Goal: Navigation & Orientation: Understand site structure

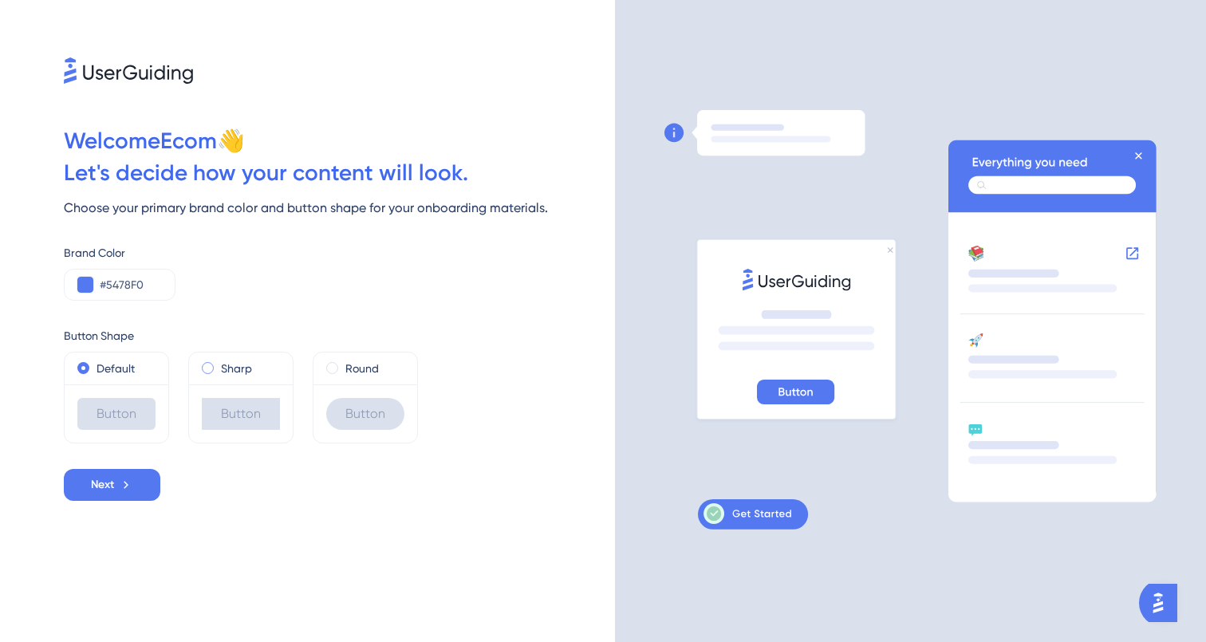
click at [214, 377] on div "Sharp" at bounding box center [241, 368] width 78 height 19
click at [142, 381] on div "Default" at bounding box center [117, 369] width 104 height 32
click at [114, 376] on label "Default" at bounding box center [116, 368] width 38 height 19
click at [112, 484] on span "Next" at bounding box center [102, 485] width 23 height 19
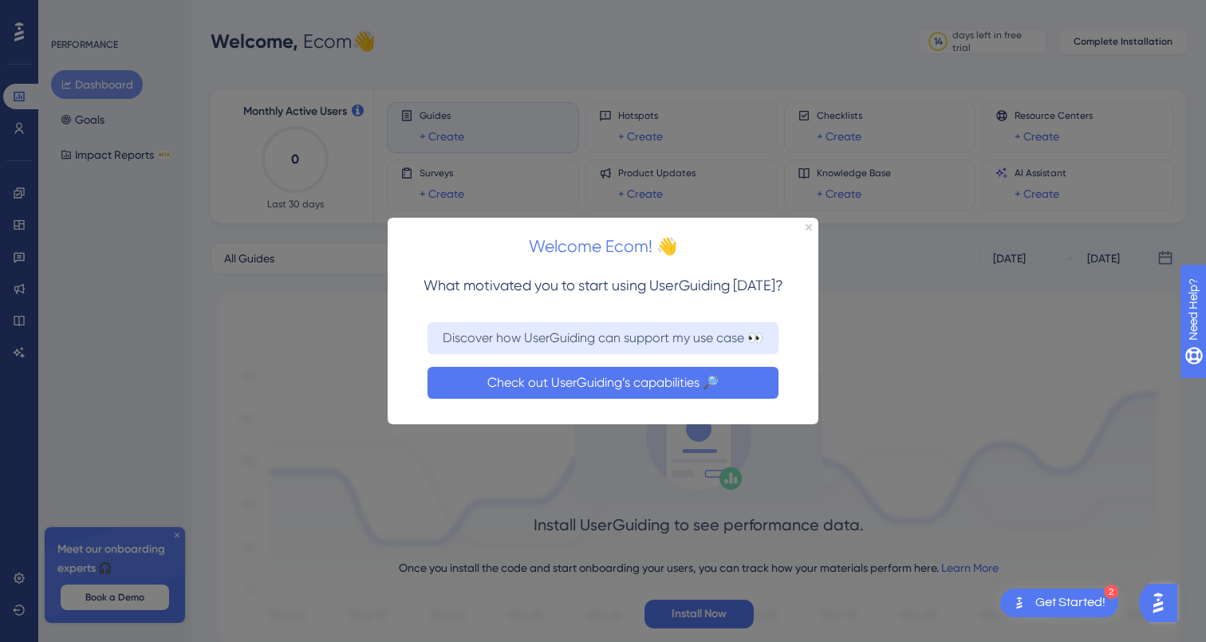
click at [552, 383] on button "Check out UserGuiding’s capabilities 🔎" at bounding box center [603, 382] width 351 height 32
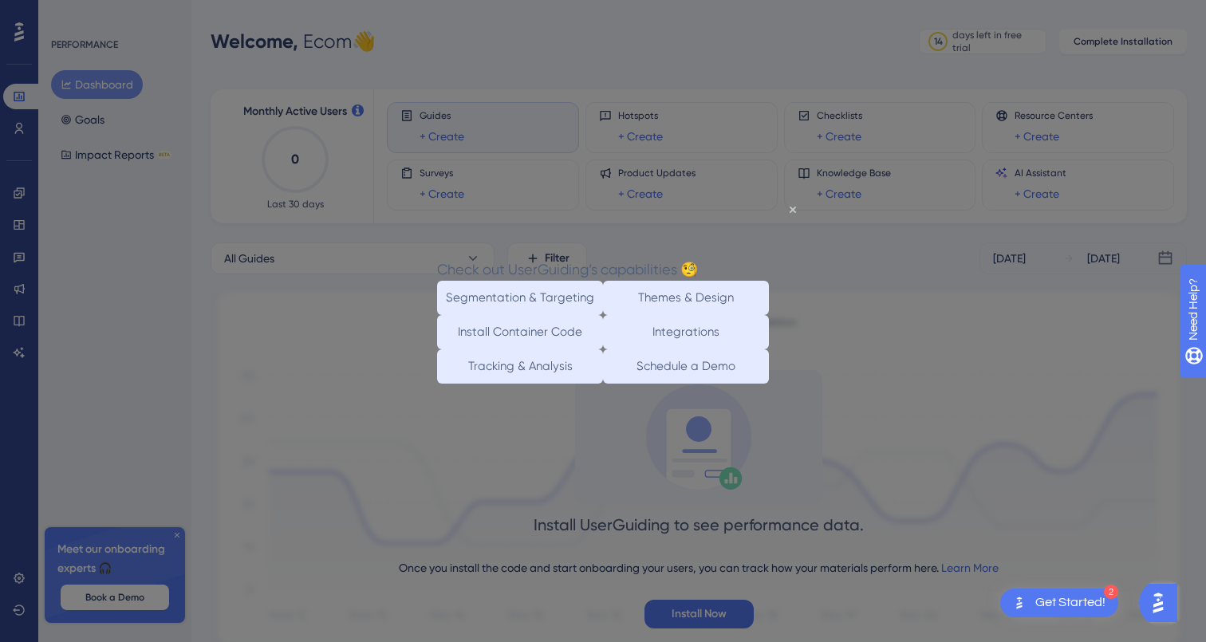
click at [698, 258] on div "Check out UserGuiding’s capabilities 🧐" at bounding box center [567, 269] width 261 height 23
click at [794, 208] on icon "Close Preview" at bounding box center [793, 210] width 6 height 6
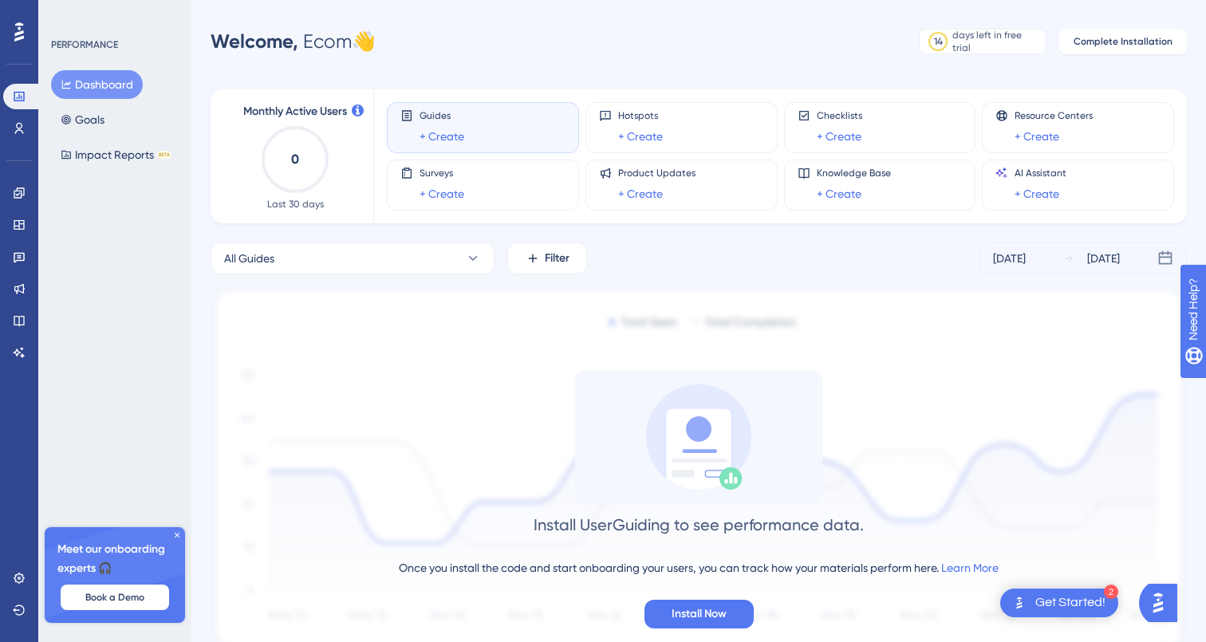
click at [175, 533] on icon at bounding box center [177, 535] width 5 height 5
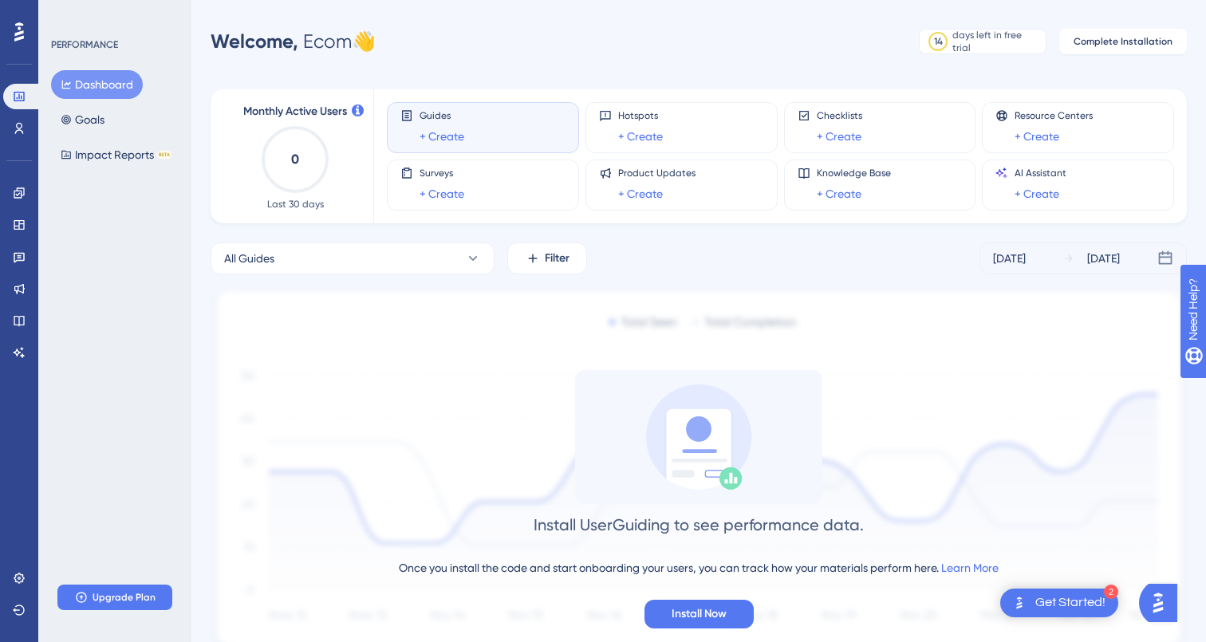
click at [19, 41] on icon at bounding box center [19, 32] width 10 height 21
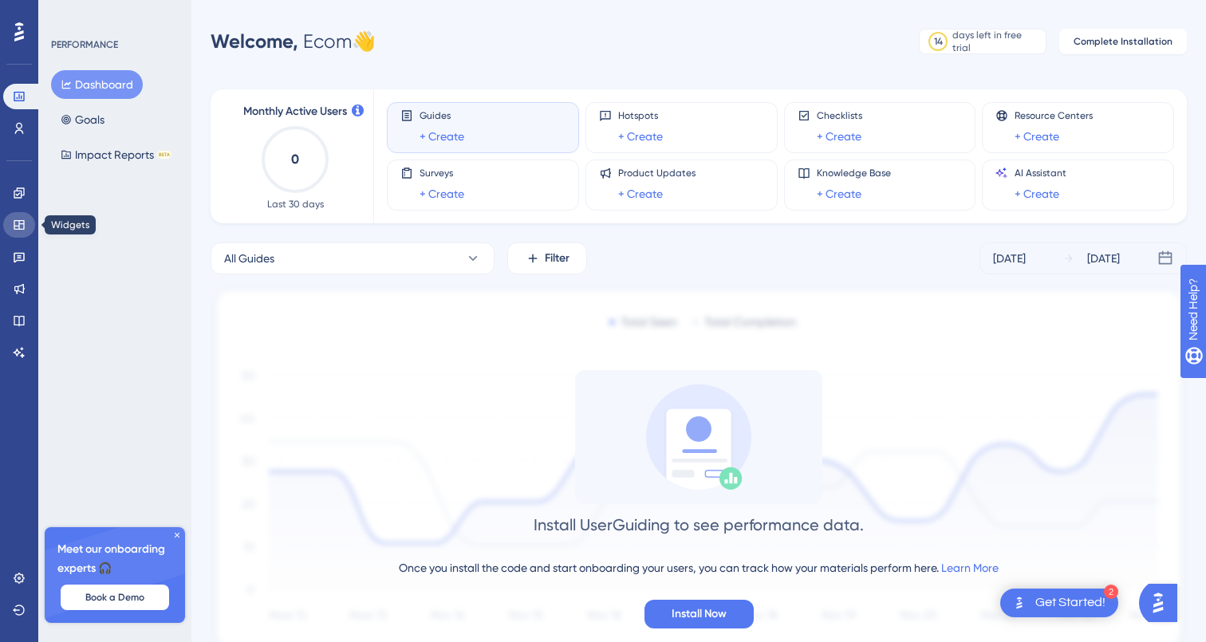
click at [14, 235] on link at bounding box center [19, 225] width 32 height 26
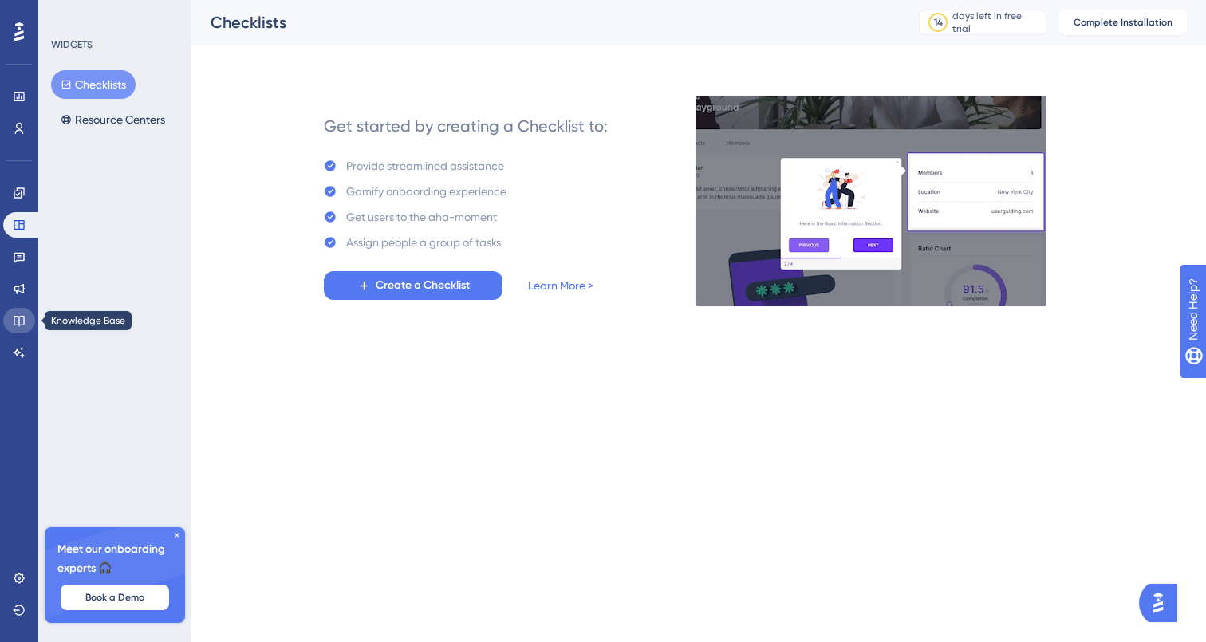
click at [18, 327] on link at bounding box center [19, 321] width 32 height 26
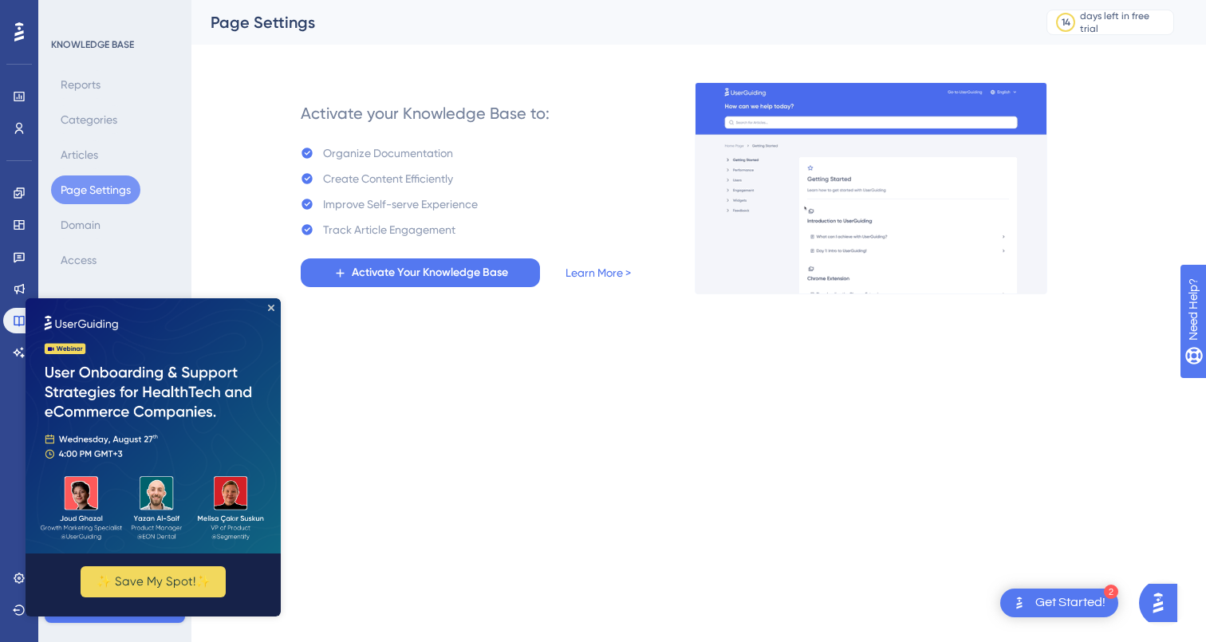
click at [272, 303] on img at bounding box center [153, 425] width 255 height 255
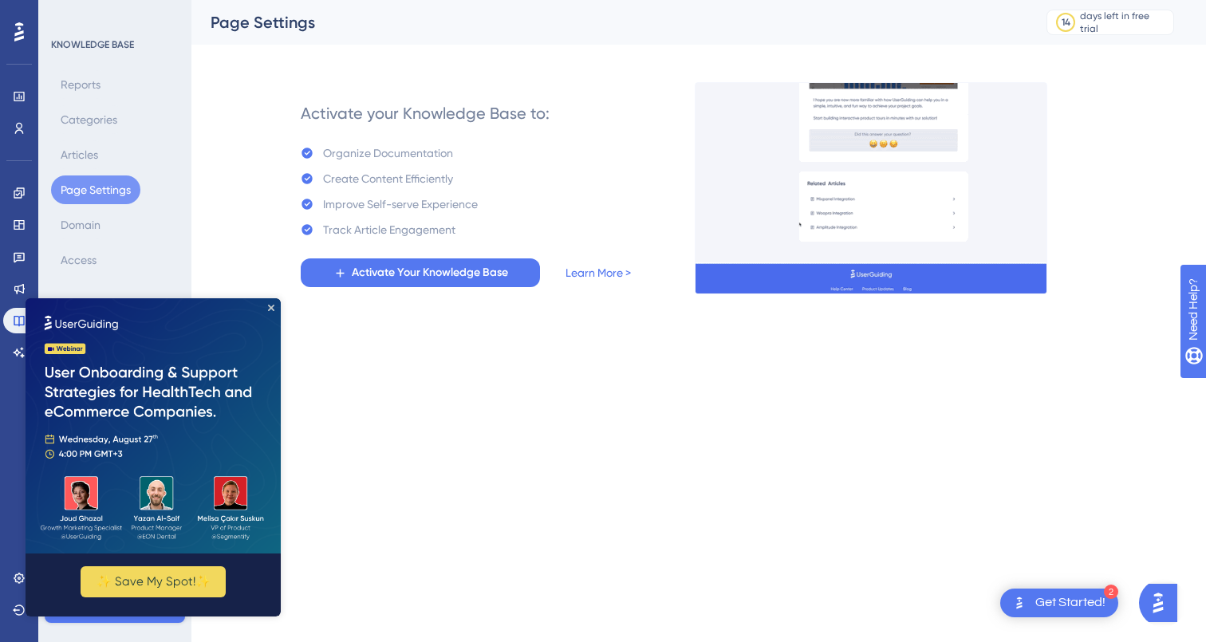
click at [272, 302] on img at bounding box center [153, 425] width 255 height 255
click at [228, 126] on div "Performance Users Engagement Widgets Feedback Product Updates Knowledge Base AI…" at bounding box center [698, 159] width 1015 height 319
click at [273, 307] on icon "Close Preview" at bounding box center [271, 308] width 6 height 6
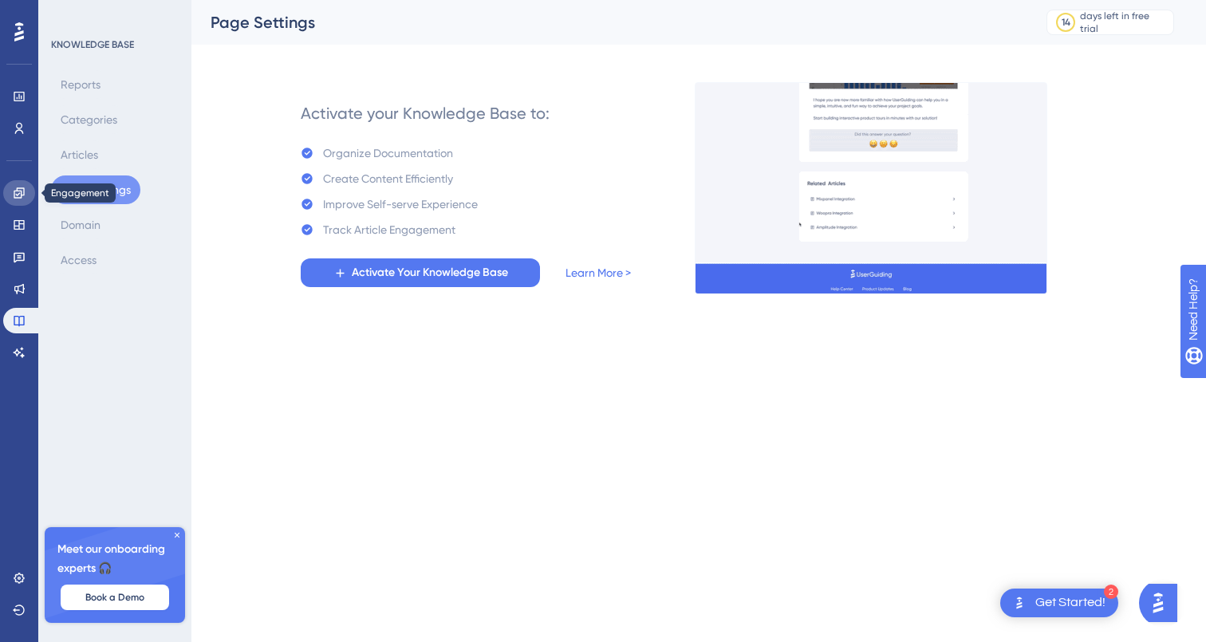
click at [18, 191] on icon at bounding box center [19, 192] width 10 height 10
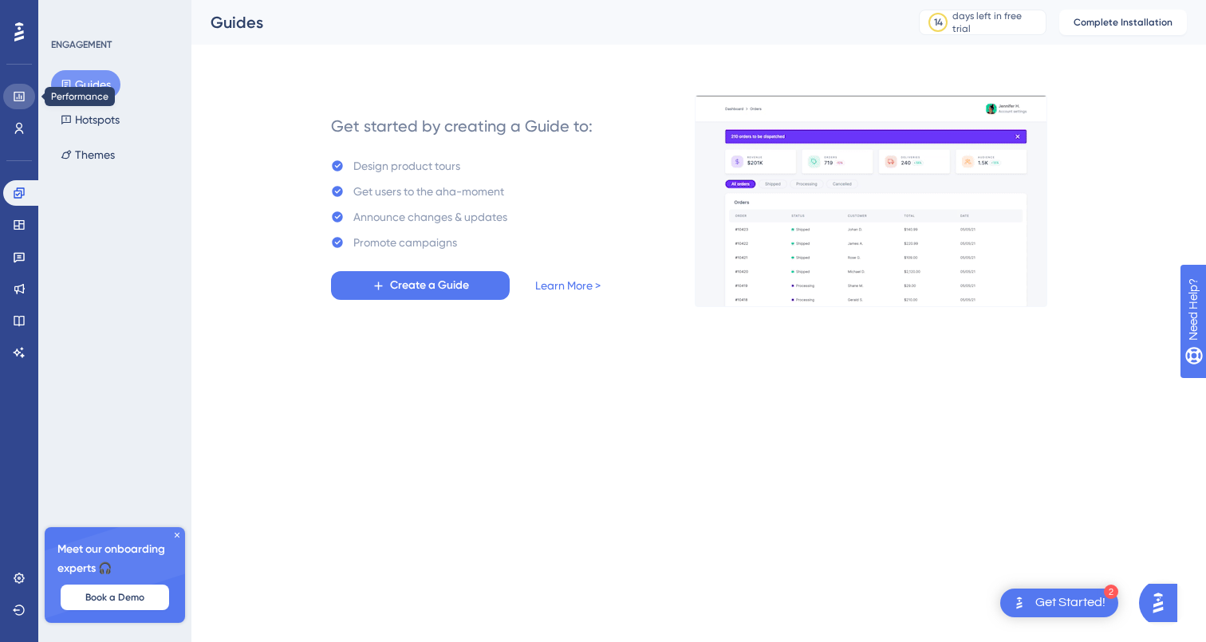
click at [18, 99] on icon at bounding box center [19, 96] width 13 height 13
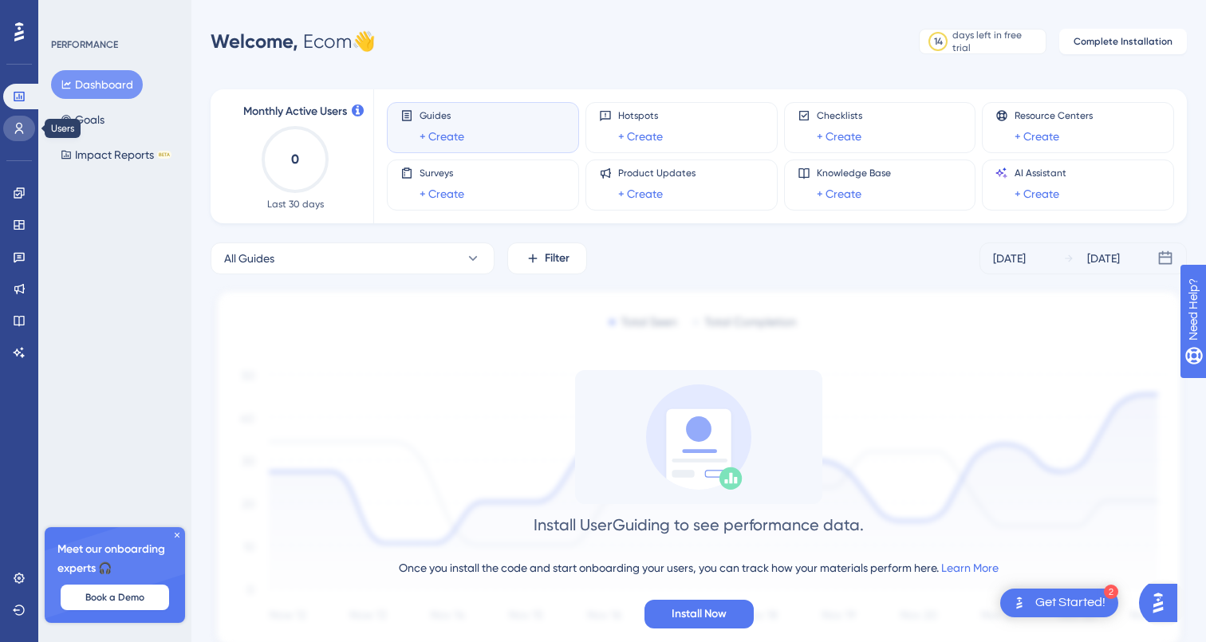
click at [18, 120] on link at bounding box center [19, 129] width 32 height 26
